Goal: Transaction & Acquisition: Purchase product/service

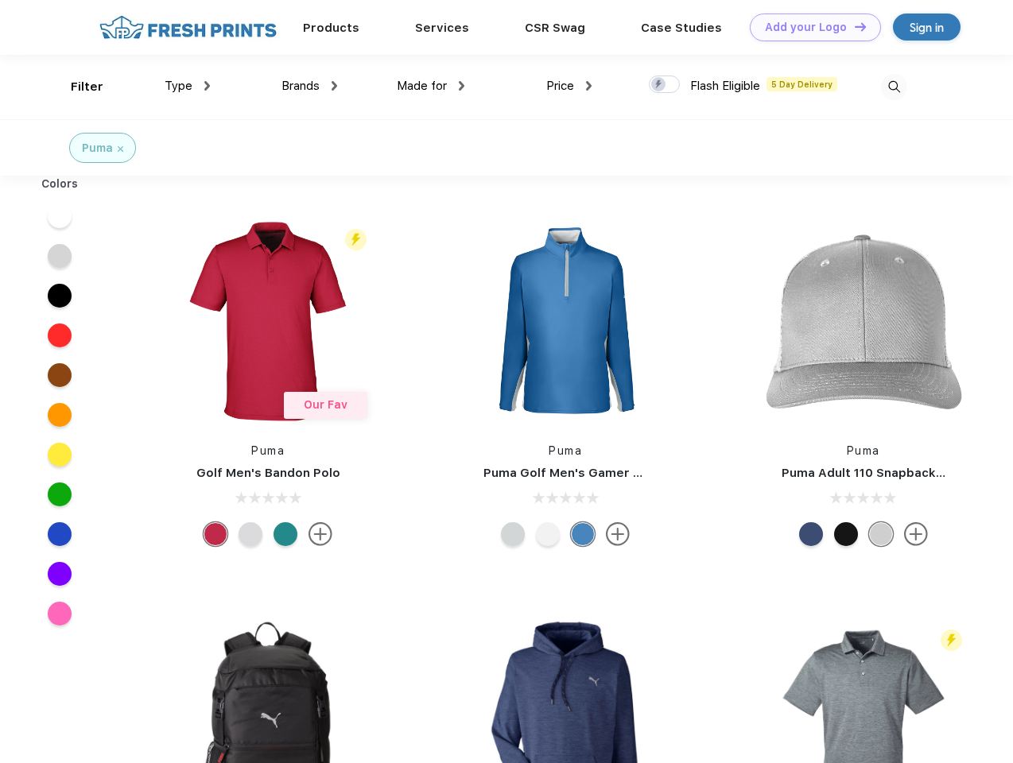
click at [809, 27] on link "Add your Logo Design Tool" at bounding box center [815, 28] width 131 height 28
click at [0, 0] on div "Design Tool" at bounding box center [0, 0] width 0 height 0
click at [853, 26] on link "Add your Logo Design Tool" at bounding box center [815, 28] width 131 height 28
click at [76, 87] on div "Filter" at bounding box center [87, 87] width 33 height 18
click at [188, 86] on span "Type" at bounding box center [179, 86] width 28 height 14
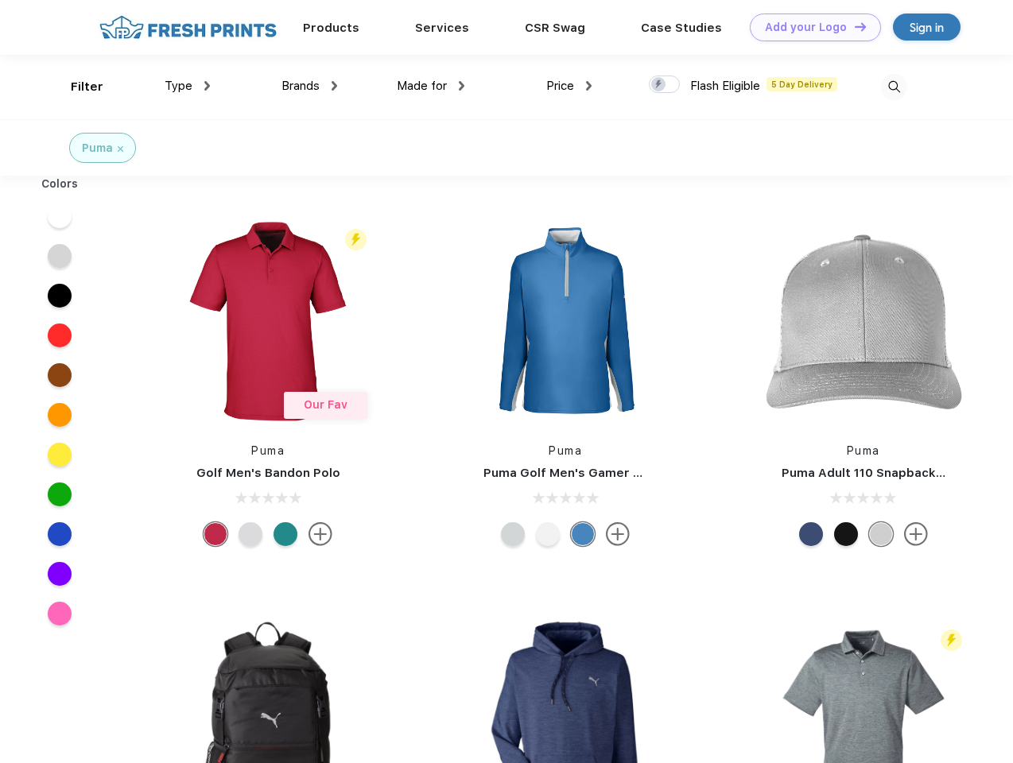
click at [309, 86] on span "Brands" at bounding box center [300, 86] width 38 height 14
click at [431, 86] on span "Made for" at bounding box center [422, 86] width 50 height 14
click at [569, 86] on span "Price" at bounding box center [560, 86] width 28 height 14
click at [665, 85] on div at bounding box center [664, 84] width 31 height 17
click at [659, 85] on input "checkbox" at bounding box center [654, 80] width 10 height 10
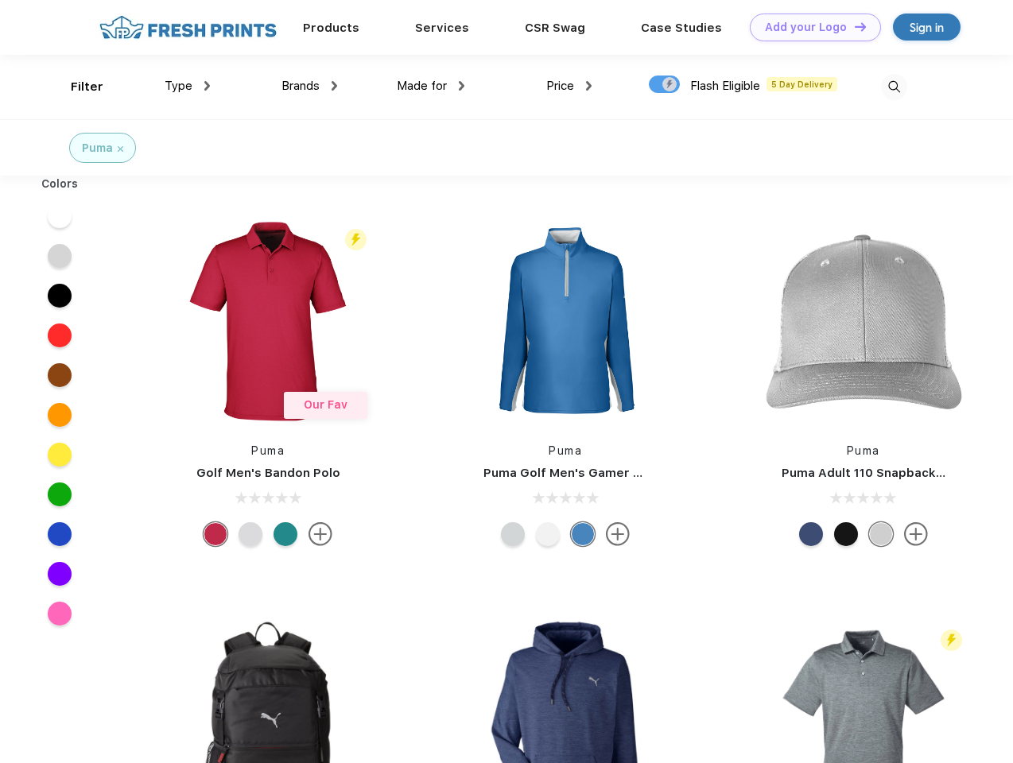
click at [894, 87] on img at bounding box center [894, 87] width 26 height 26
